Goal: Find specific page/section: Find specific page/section

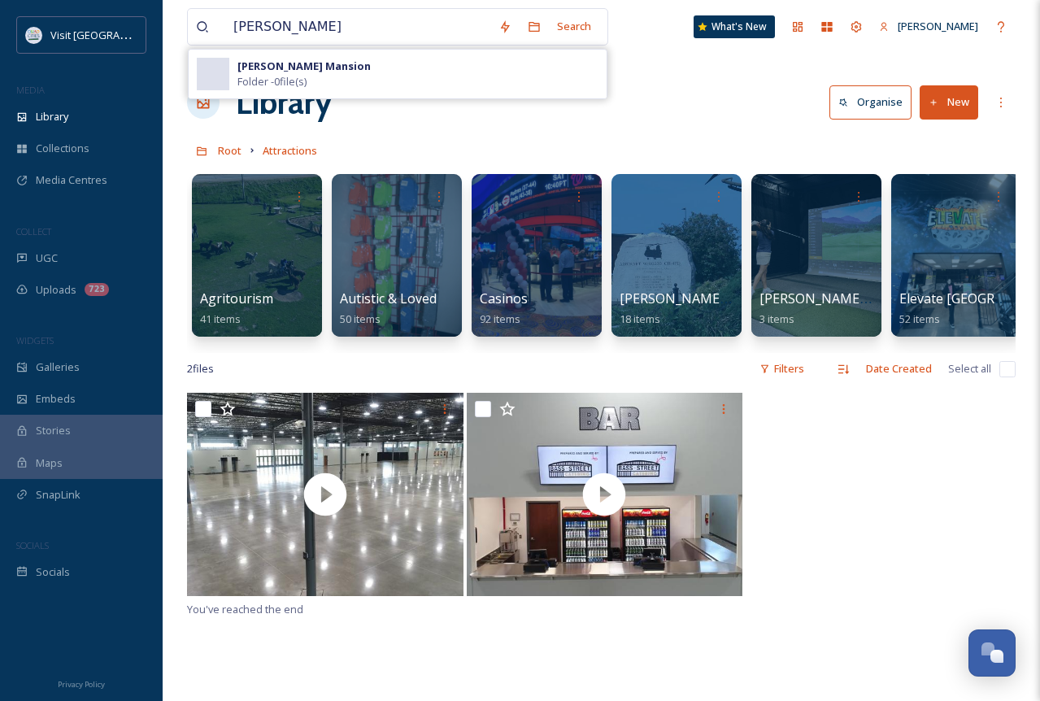
scroll to position [0, 1536]
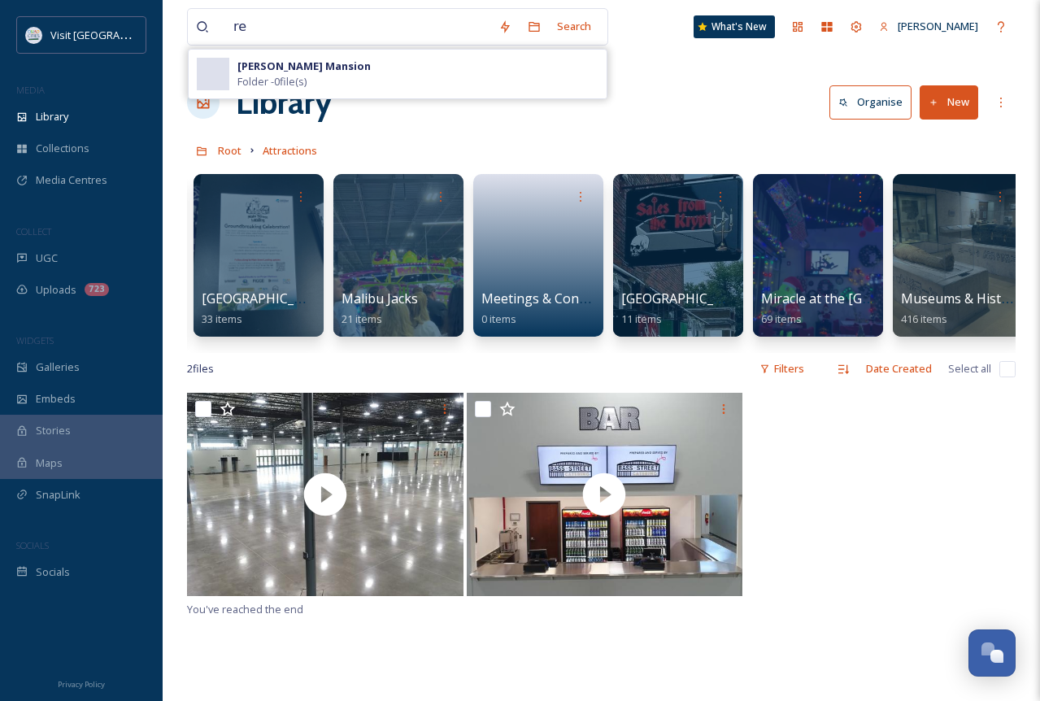
type input "r"
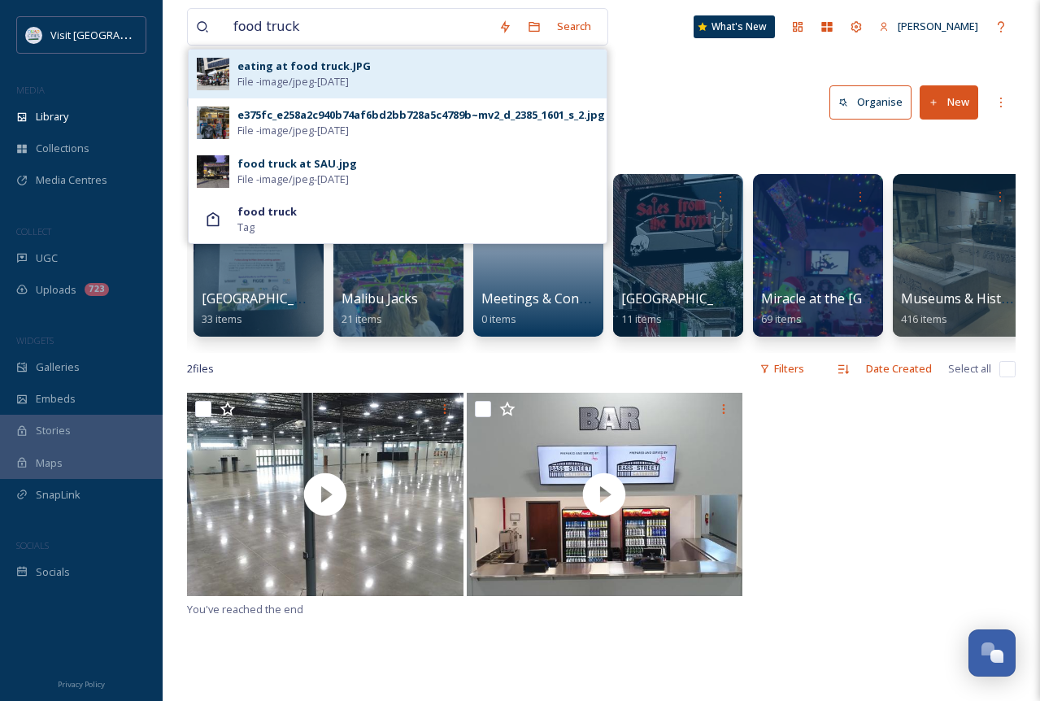
type input "food truck"
click at [349, 72] on div "eating at food truck.JPG" at bounding box center [303, 66] width 133 height 15
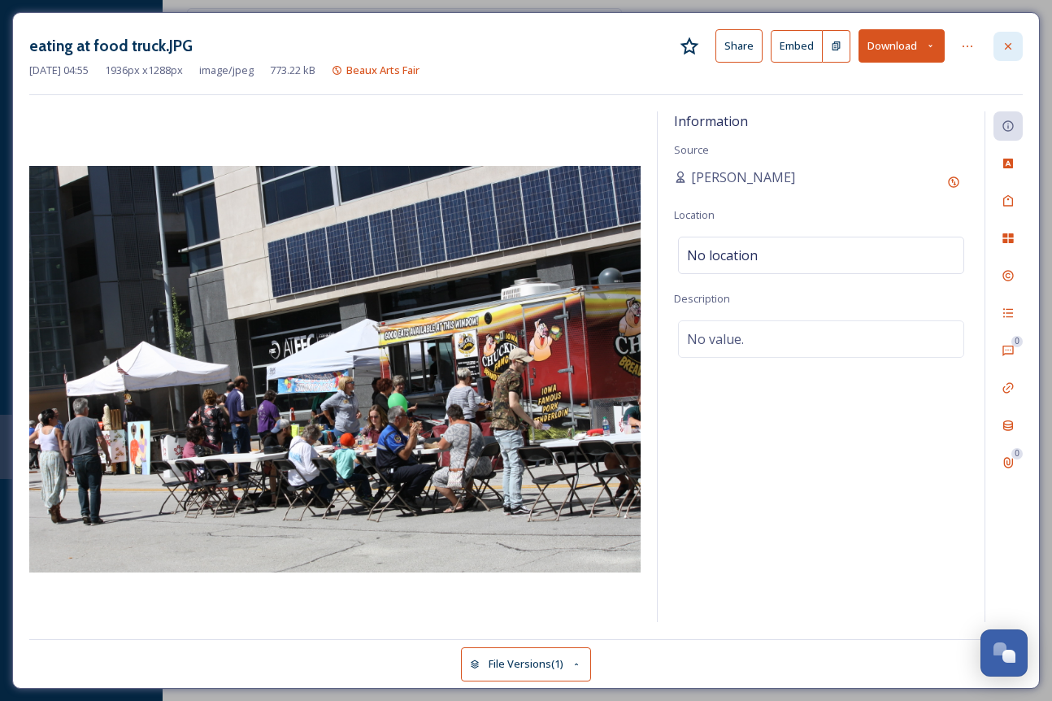
click at [1009, 45] on icon at bounding box center [1008, 45] width 7 height 7
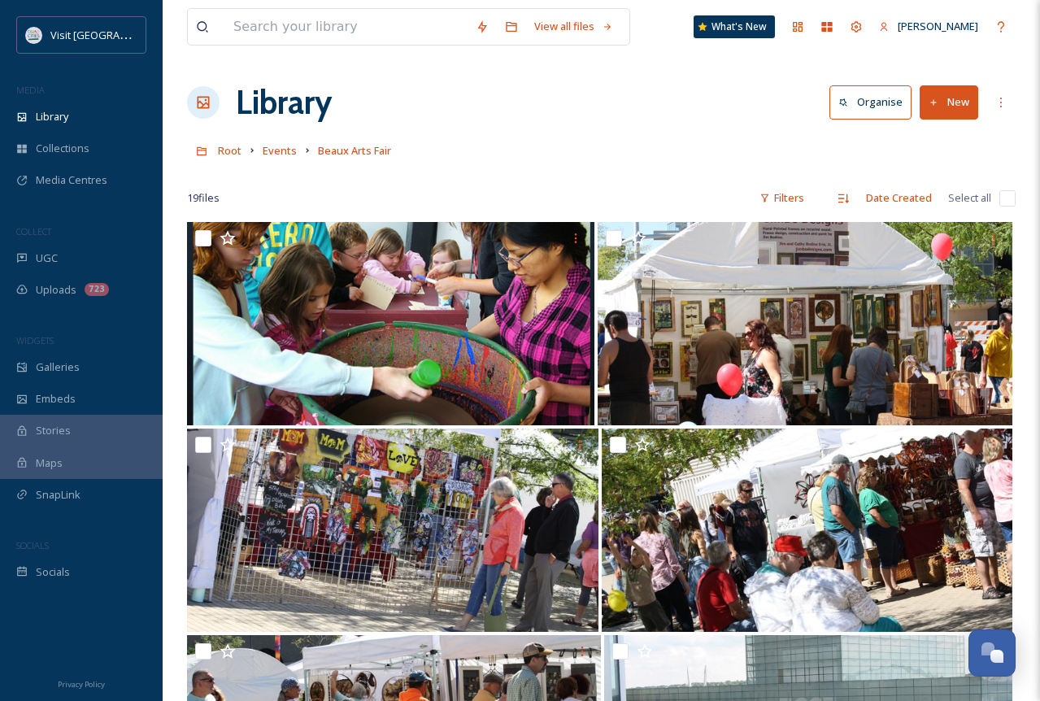
click at [358, 8] on div "View all files" at bounding box center [408, 26] width 443 height 37
click at [369, 46] on div "View all files What's New [PERSON_NAME]" at bounding box center [601, 27] width 828 height 54
click at [369, 29] on input at bounding box center [346, 27] width 242 height 36
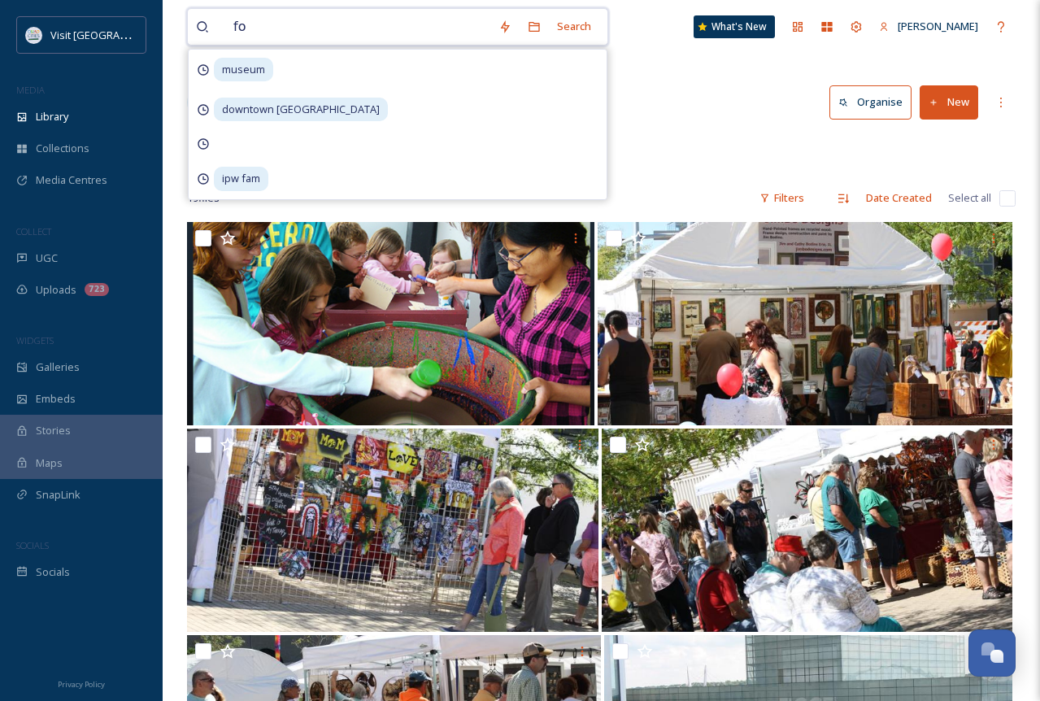
type input "f"
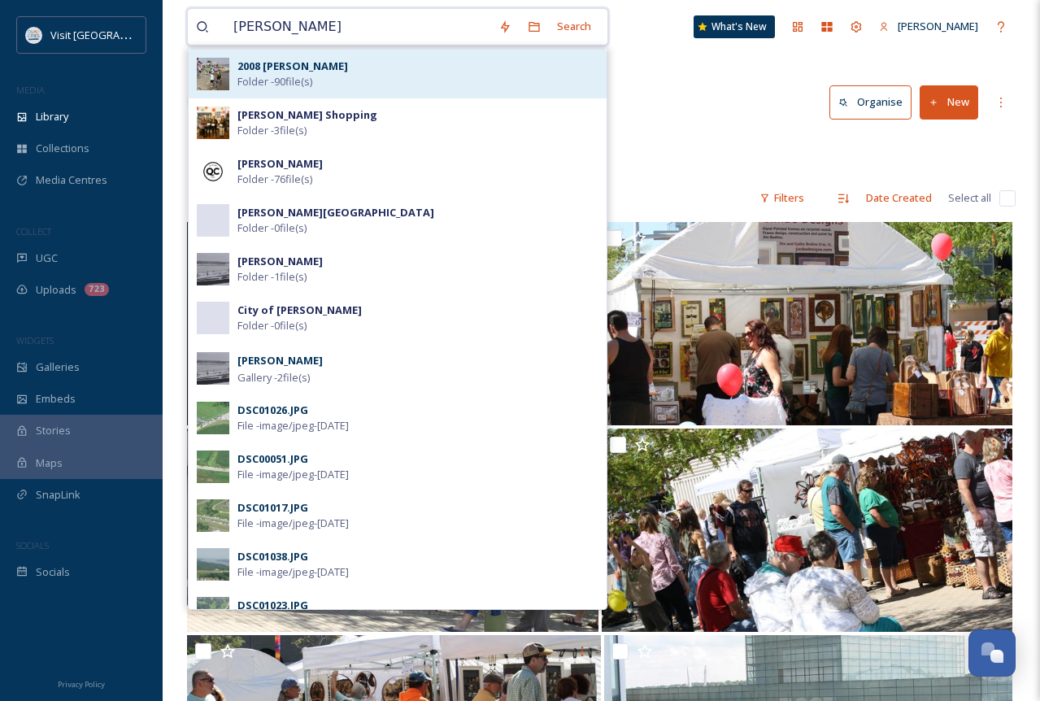
type input "[PERSON_NAME]"
click at [295, 74] on span "Folder - 90 file(s)" at bounding box center [274, 81] width 75 height 15
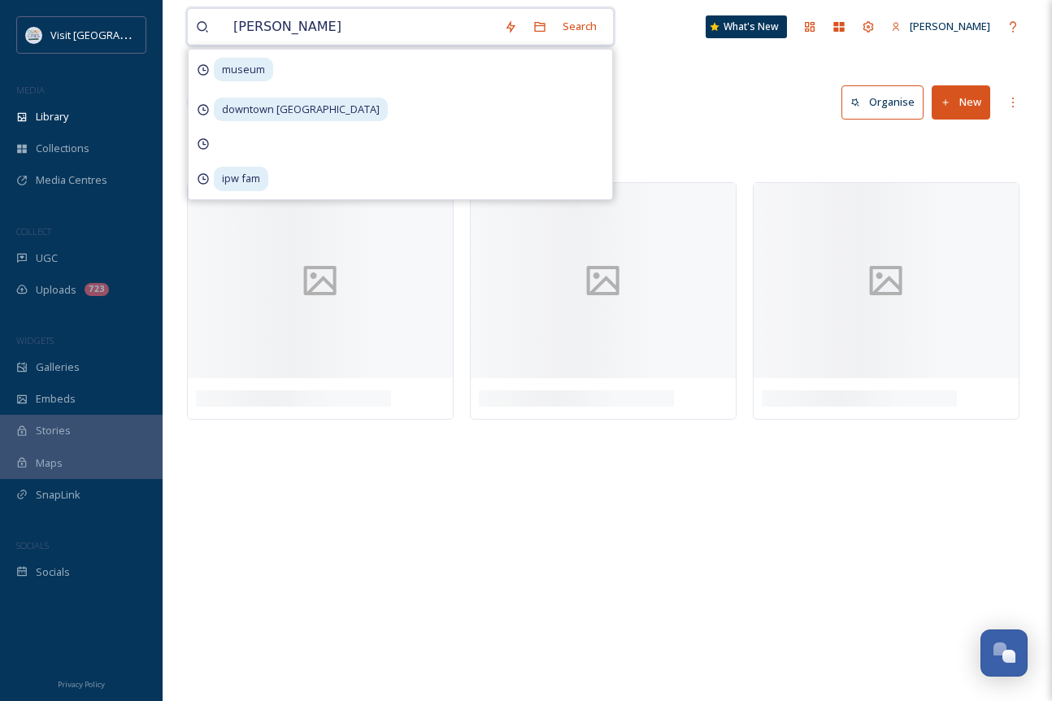
click at [299, 32] on input "[PERSON_NAME]" at bounding box center [360, 27] width 271 height 36
